Goal: Complete application form

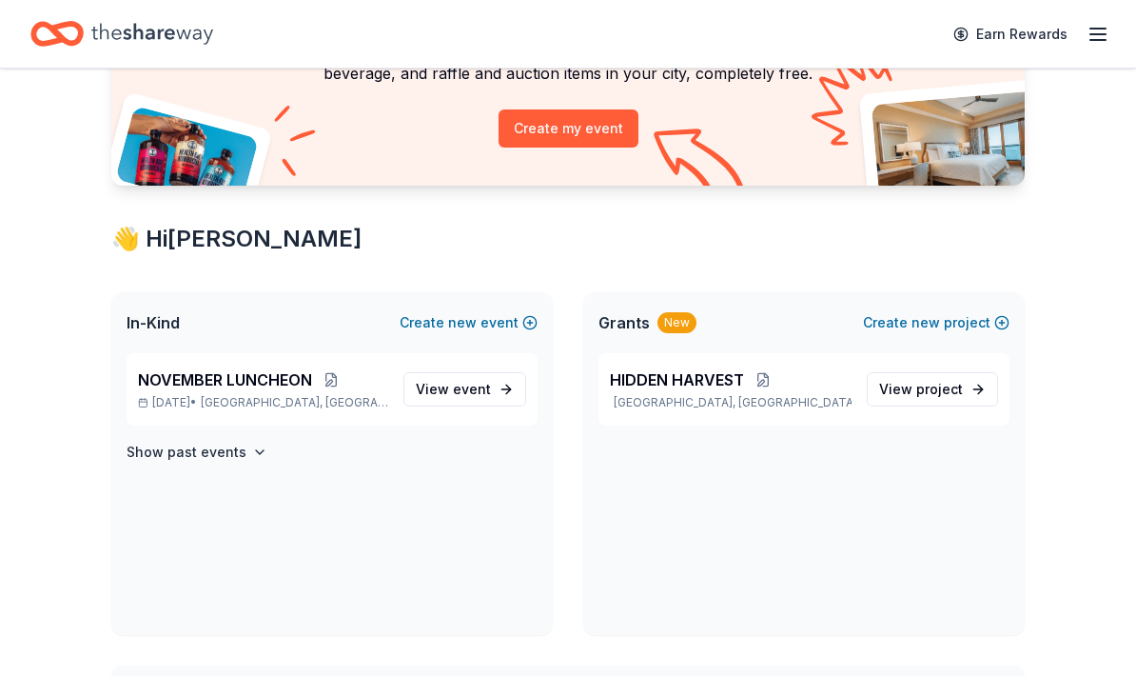
scroll to position [192, 0]
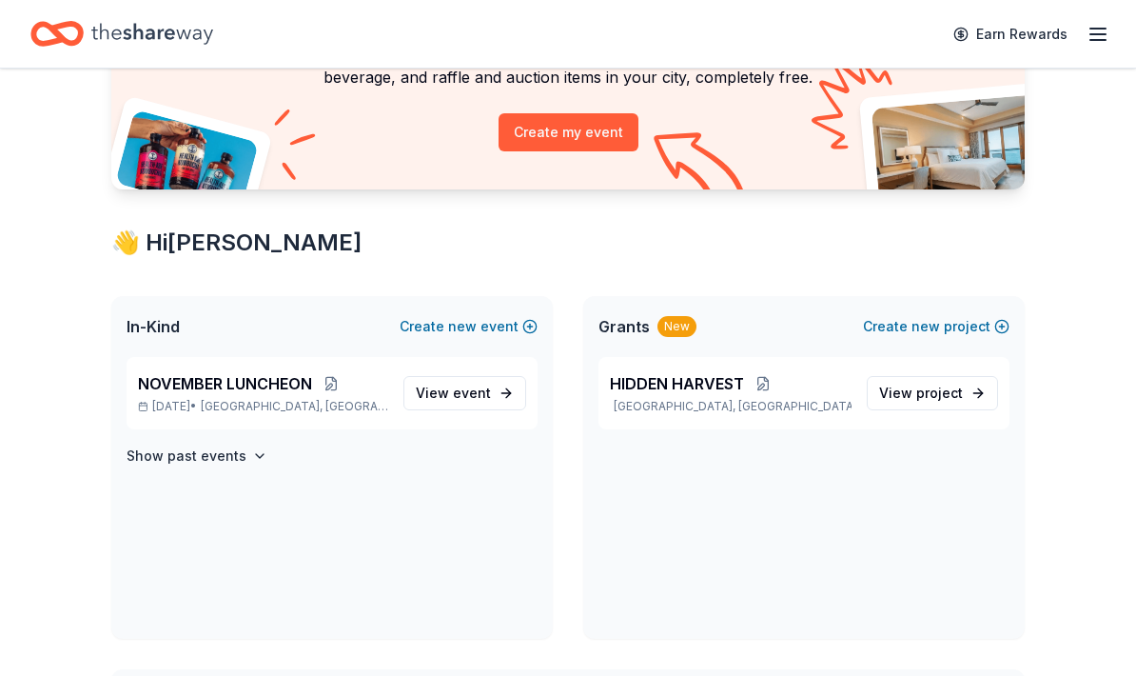
click at [509, 399] on link "View event" at bounding box center [465, 393] width 123 height 34
click at [514, 391] on link "View event" at bounding box center [465, 393] width 123 height 34
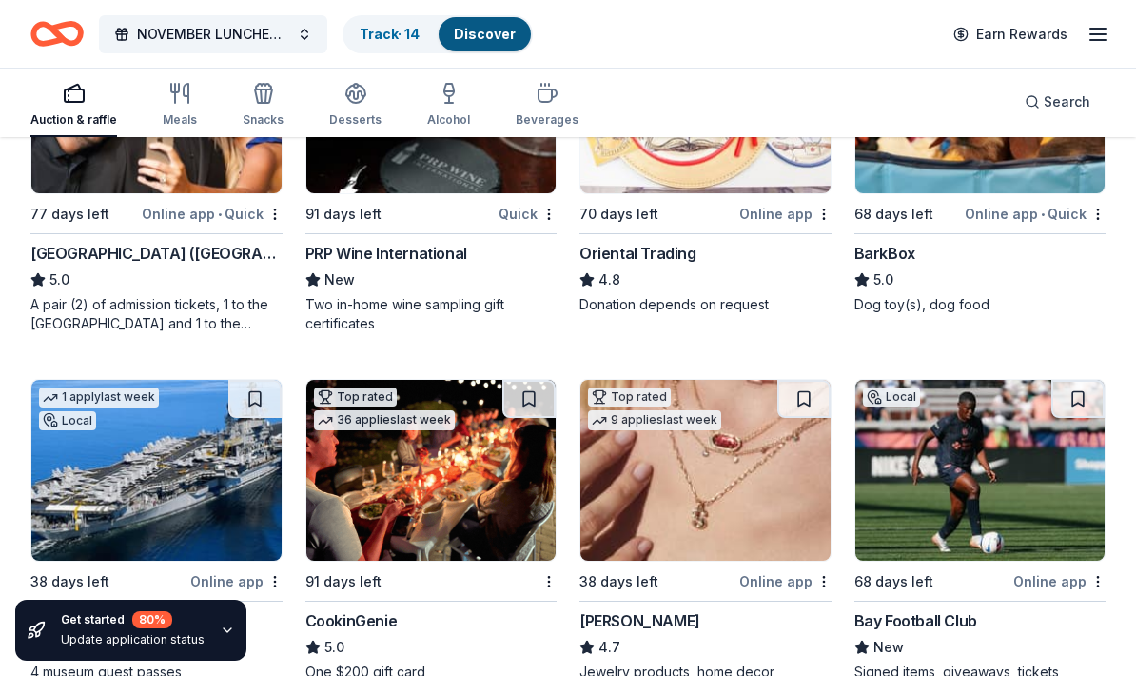
scroll to position [337, 0]
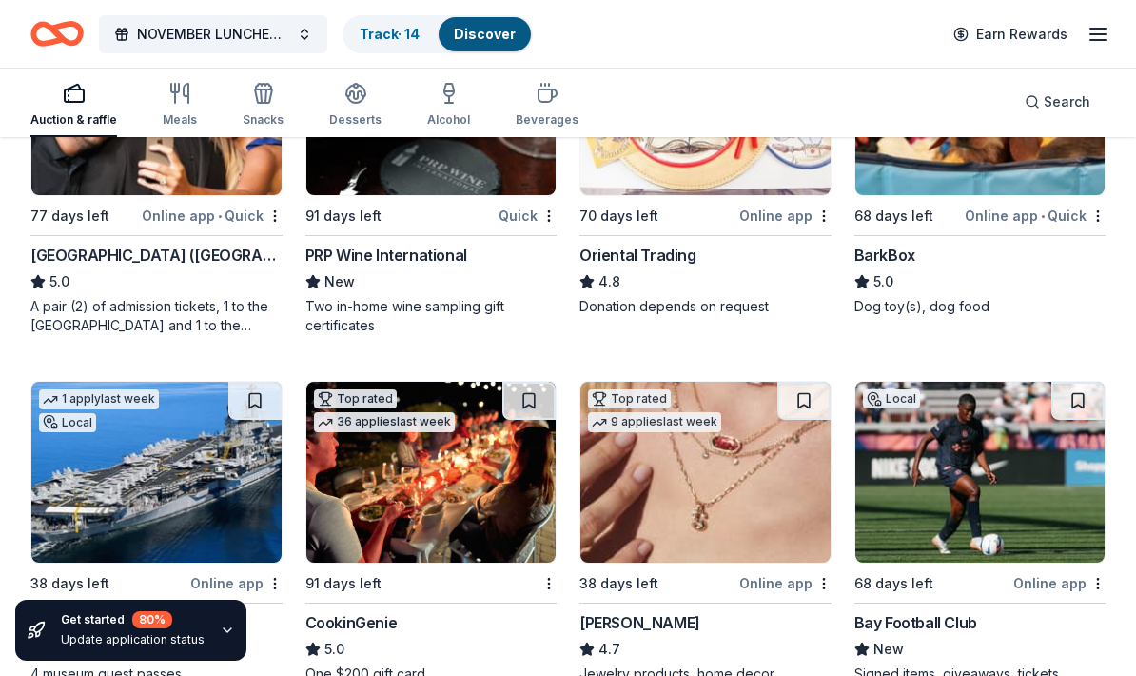
click at [1040, 95] on div "Search" at bounding box center [1058, 101] width 66 height 23
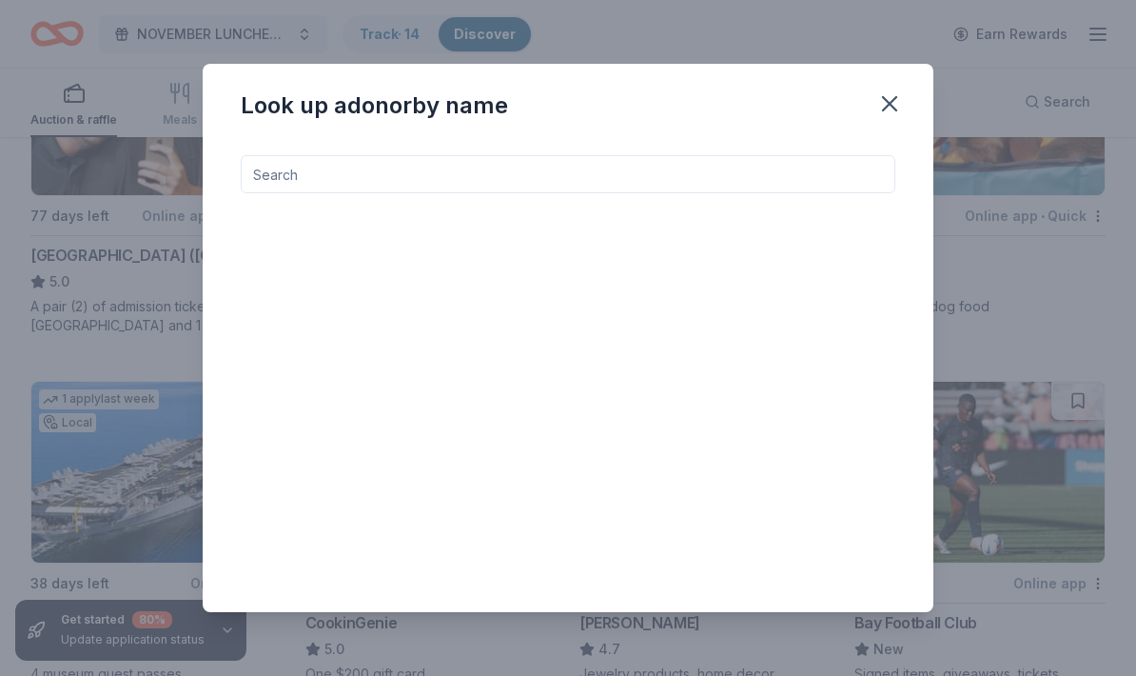
click at [292, 193] on input at bounding box center [568, 174] width 655 height 38
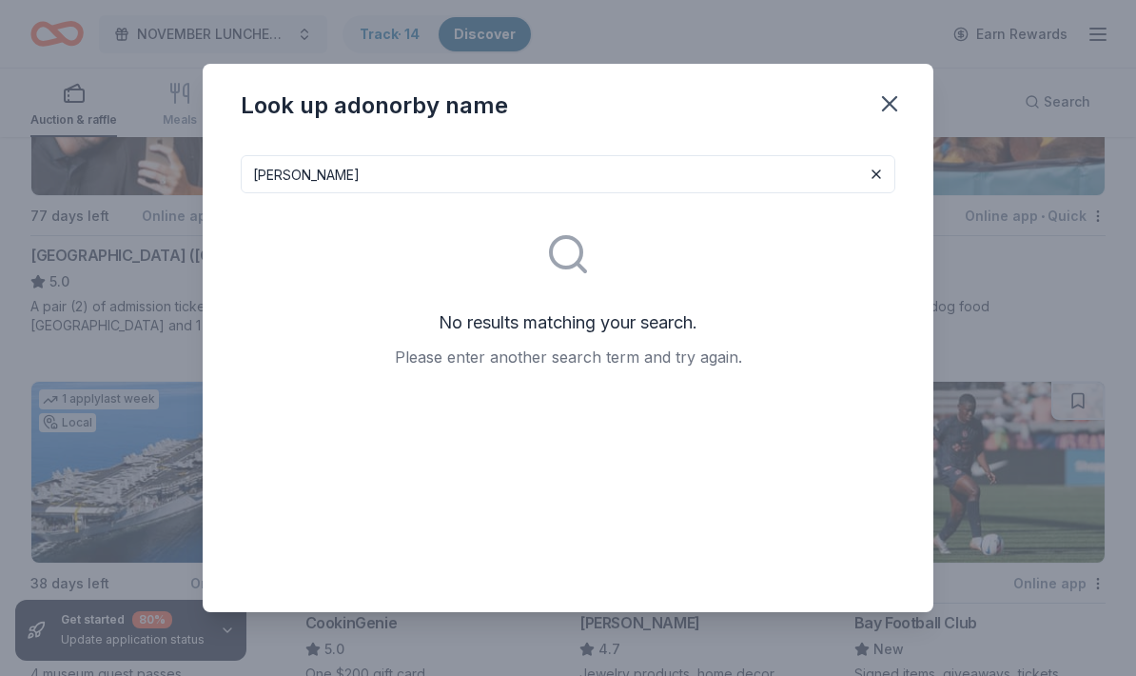
type input "Ruth chris"
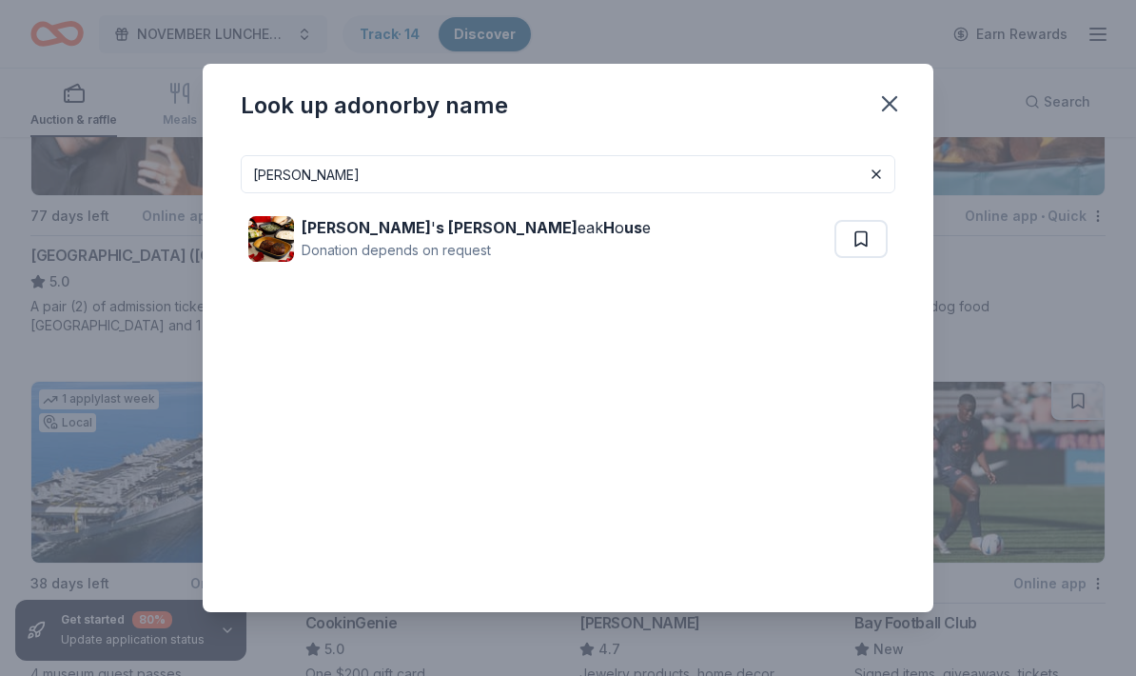
click at [765, 255] on div "Ruth ' s Chris St eak H o us e Donation depends on request" at bounding box center [541, 238] width 586 height 61
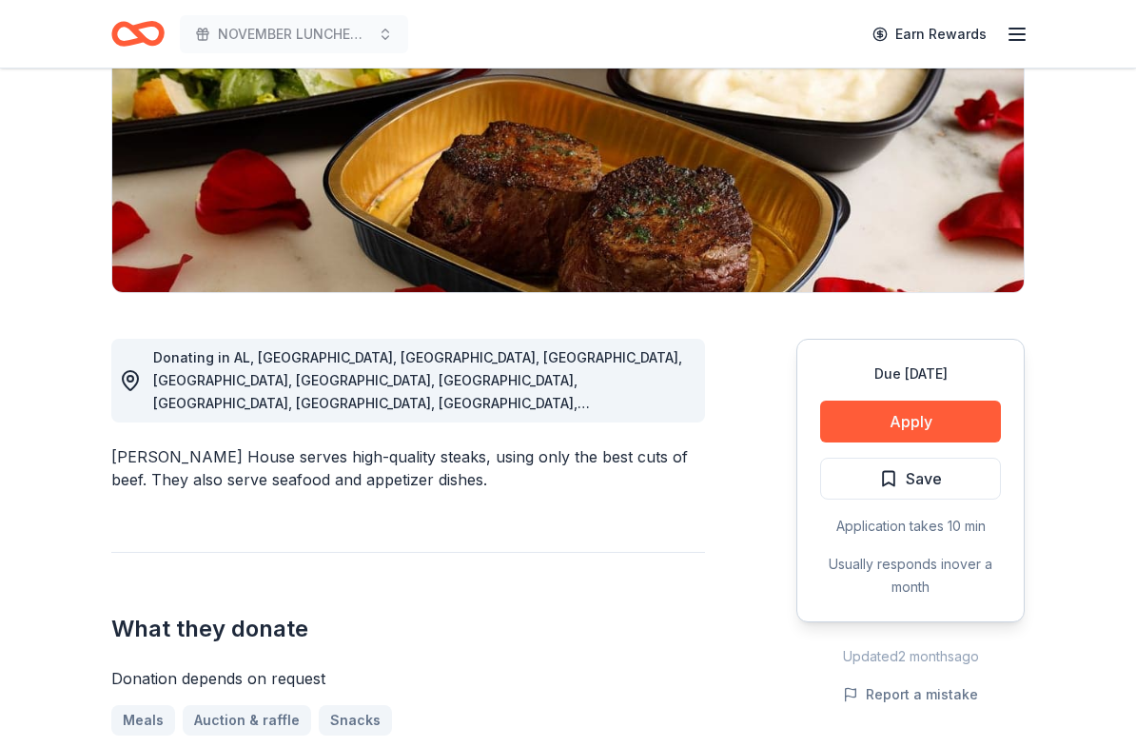
scroll to position [285, 0]
click at [954, 424] on button "Apply" at bounding box center [910, 423] width 181 height 42
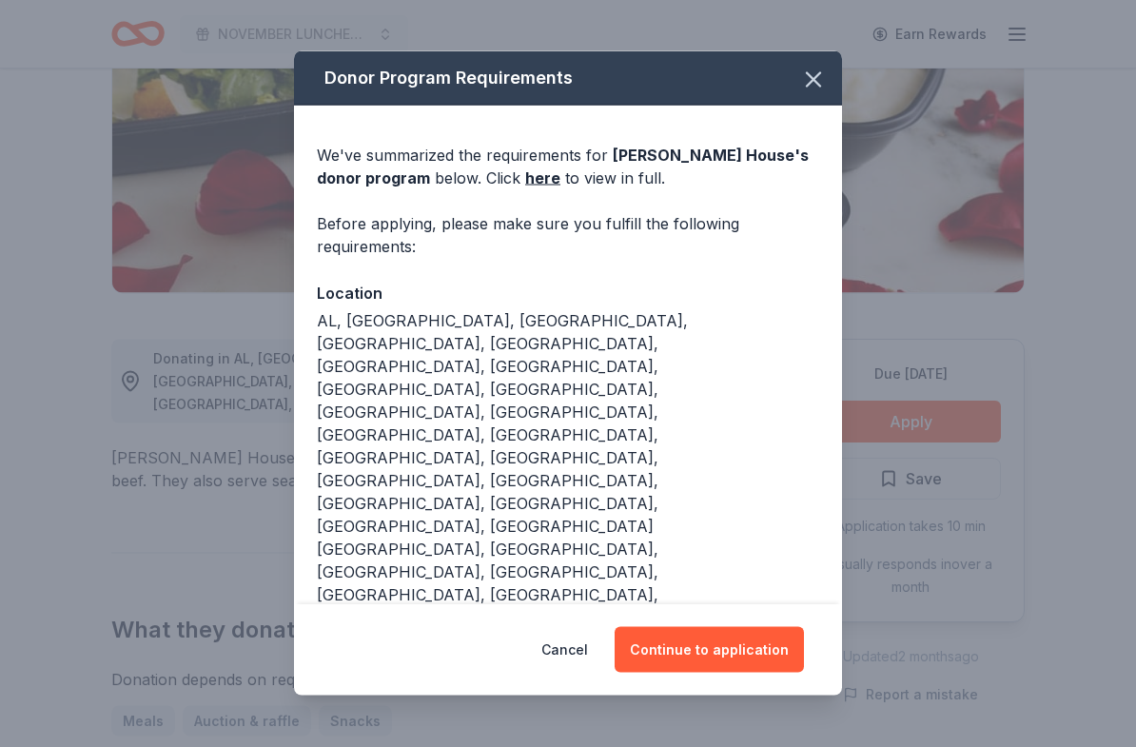
click at [735, 627] on button "Continue to application" at bounding box center [709, 650] width 189 height 46
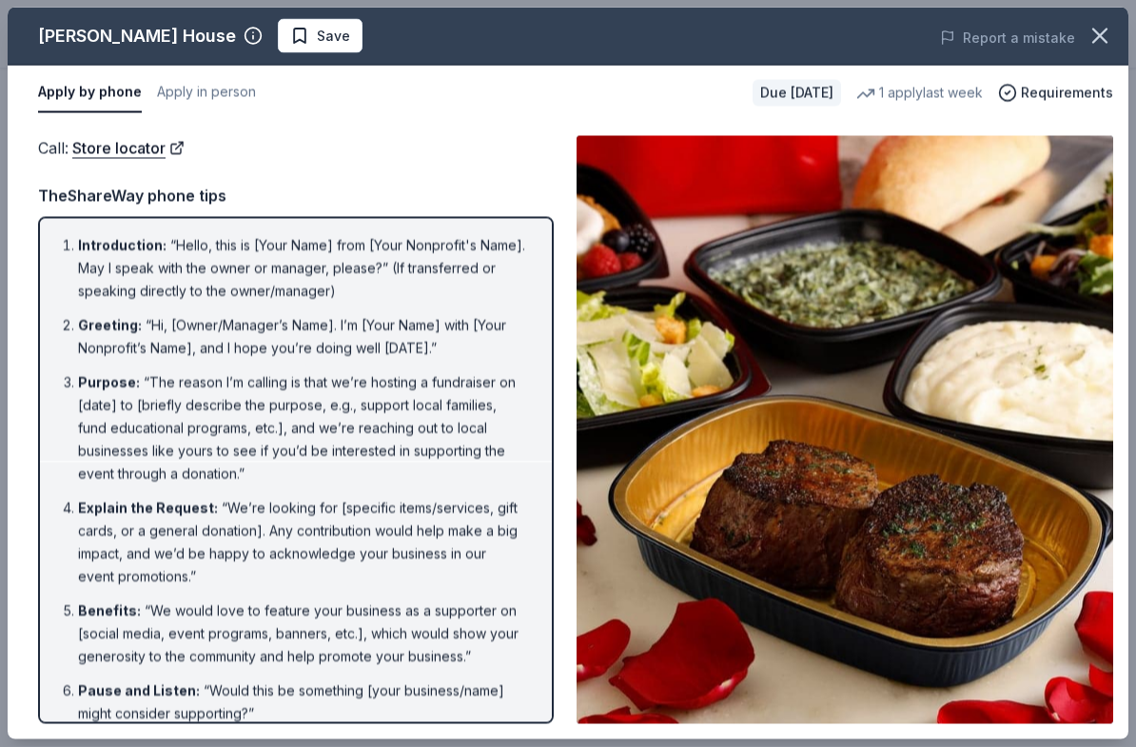
scroll to position [405, 0]
click at [1094, 36] on icon "button" at bounding box center [1100, 36] width 27 height 27
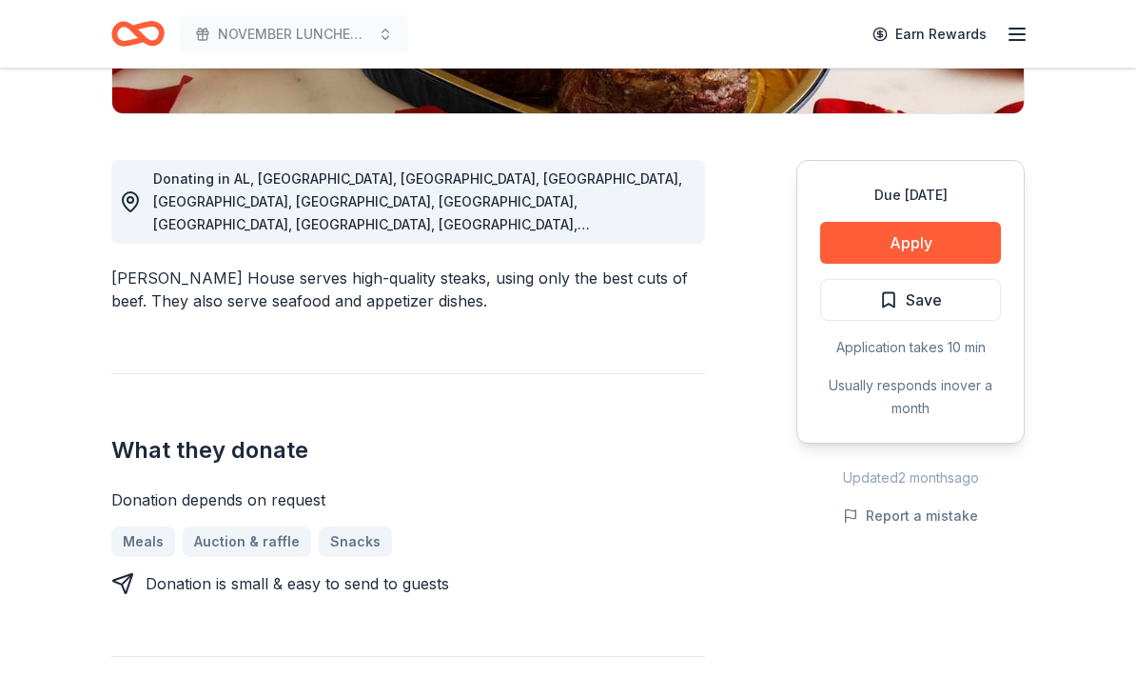
scroll to position [464, 0]
click at [262, 526] on link "Auction & raffle" at bounding box center [247, 541] width 128 height 30
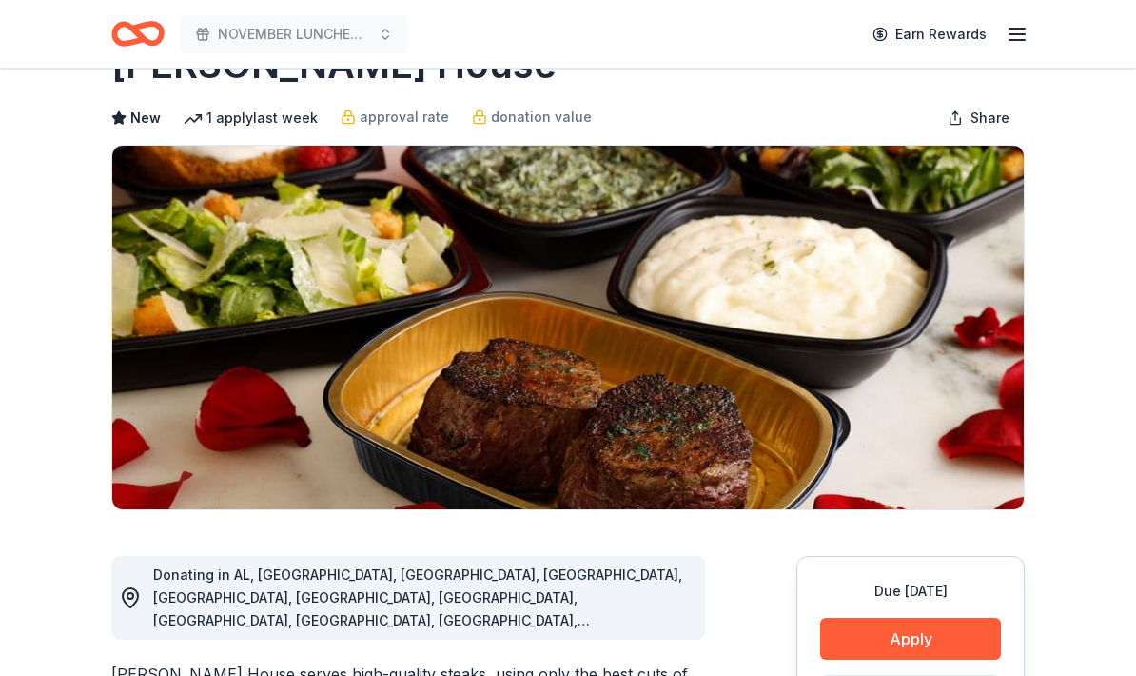
scroll to position [0, 0]
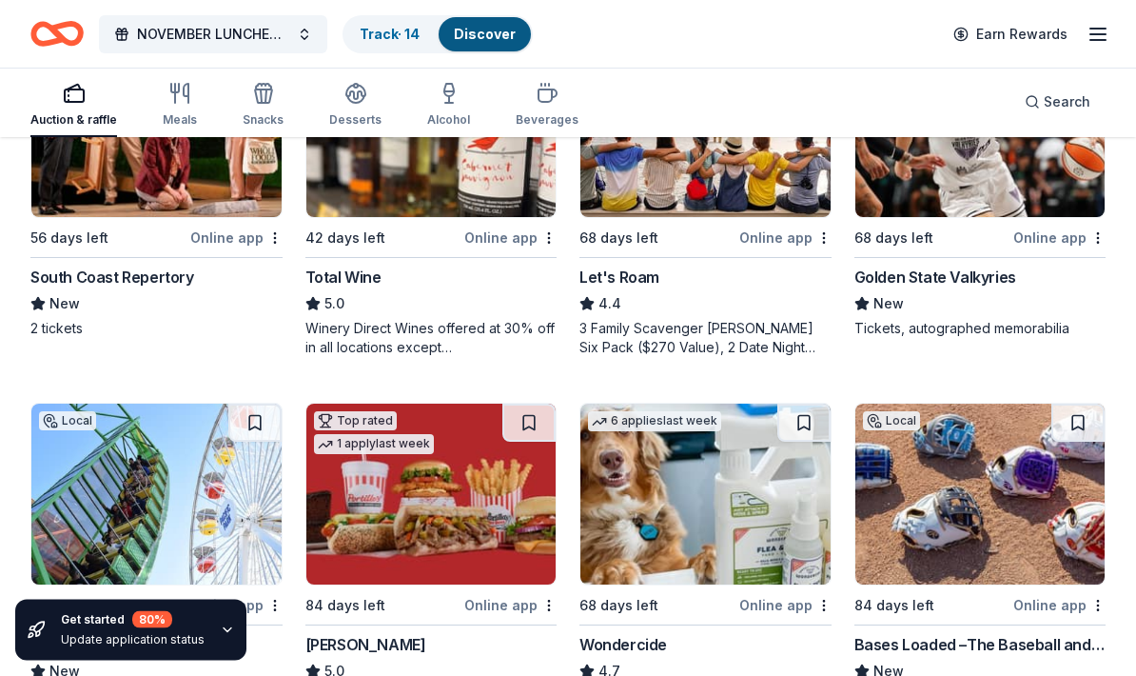
scroll to position [1125, 0]
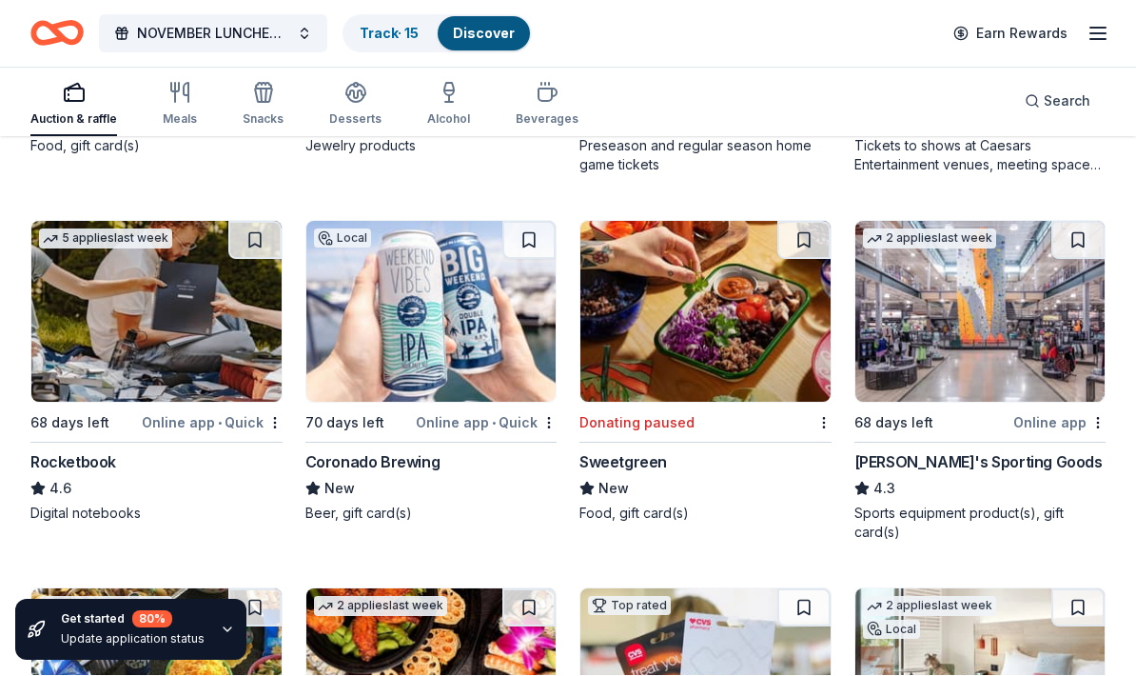
scroll to position [9859, 0]
